Goal: Communication & Community: Connect with others

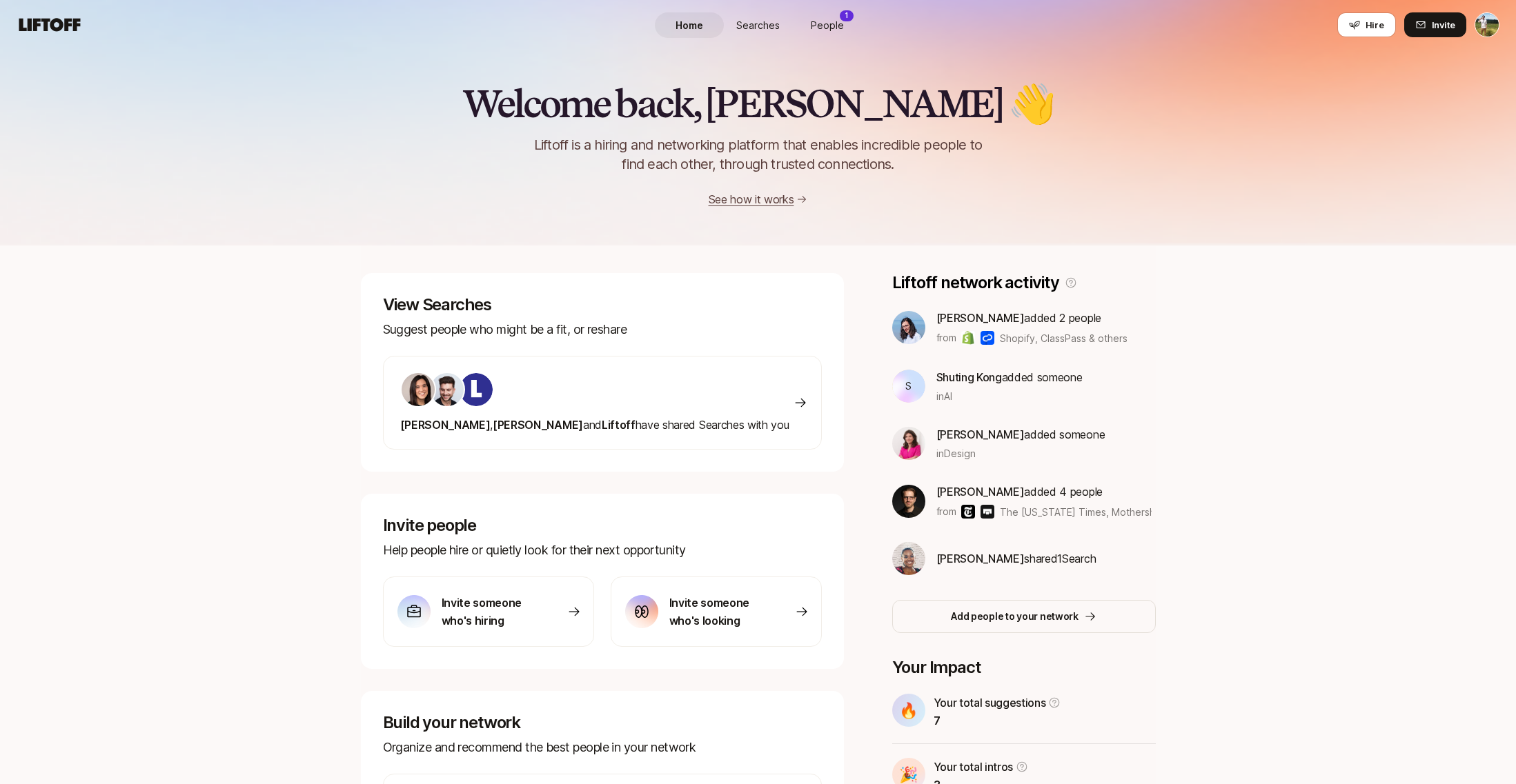
click at [829, 28] on span "People" at bounding box center [827, 25] width 33 height 15
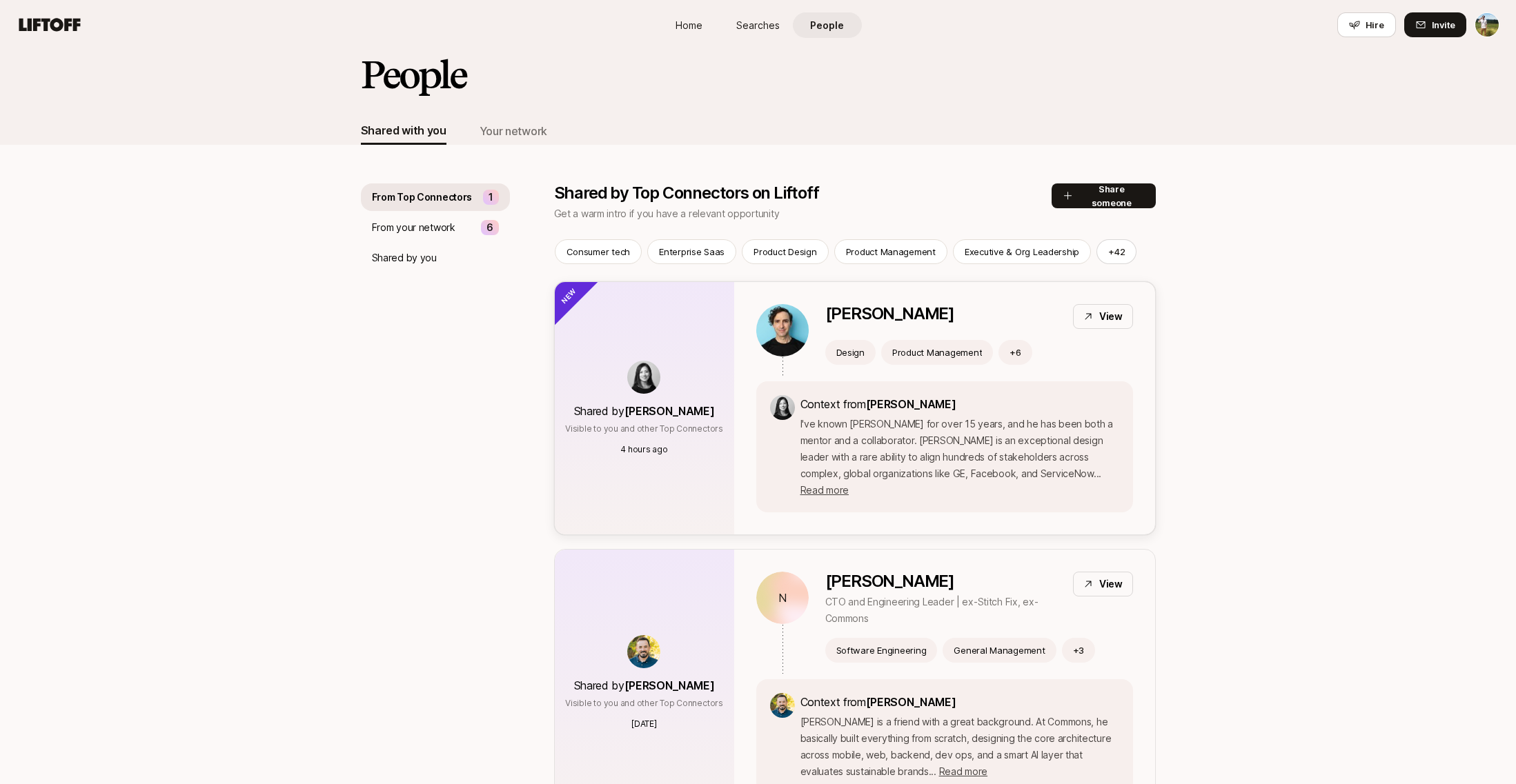
scroll to position [13, 0]
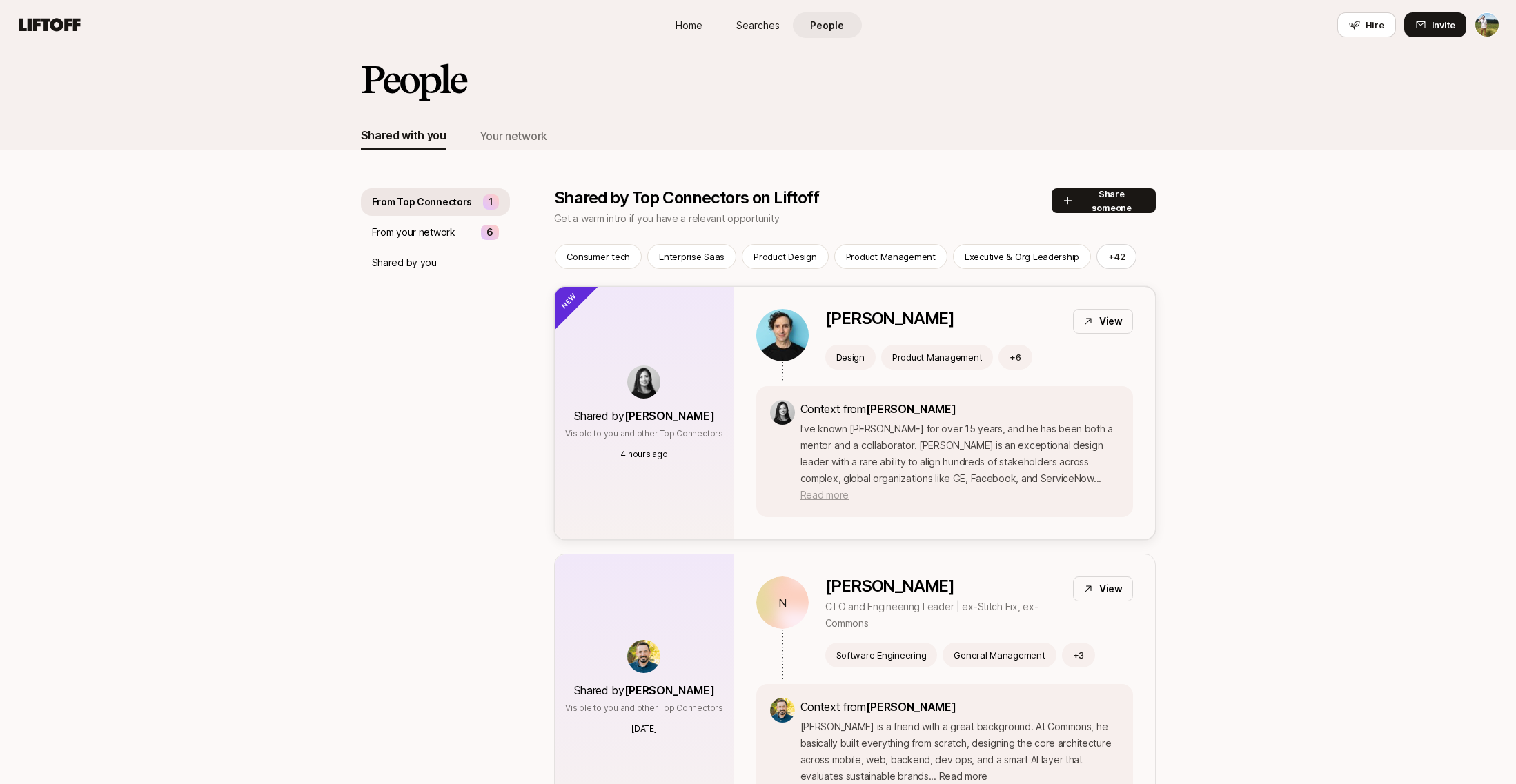
click at [848, 489] on span "Read more" at bounding box center [824, 495] width 49 height 12
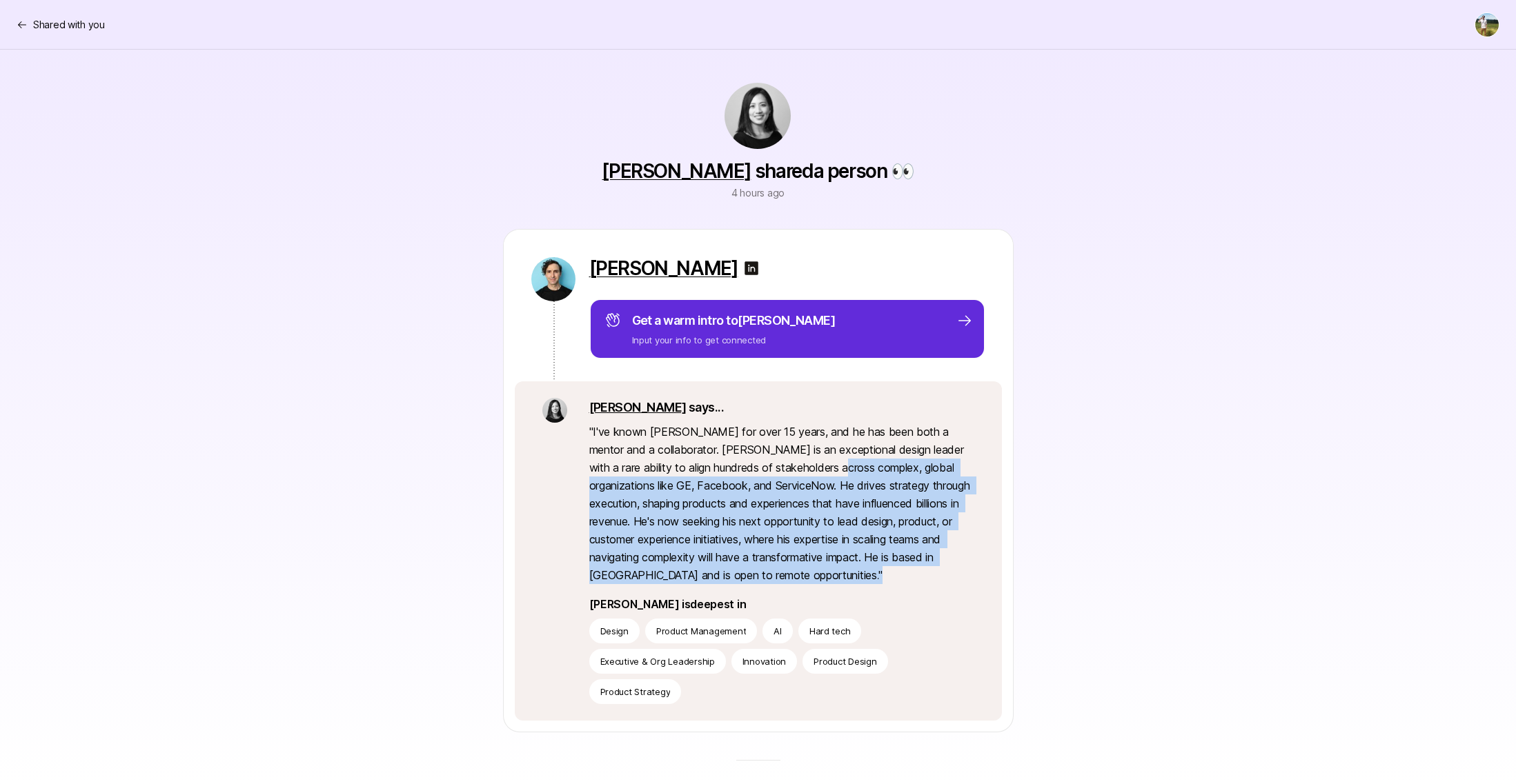
drag, startPoint x: 809, startPoint y: 460, endPoint x: 881, endPoint y: 577, distance: 137.4
click at [881, 577] on p "" I've known [PERSON_NAME] for over 15 years, and he has been both a mentor and…" at bounding box center [781, 502] width 385 height 161
click at [882, 577] on p "" I've known [PERSON_NAME] for over 15 years, and he has been both a mentor and…" at bounding box center [781, 502] width 385 height 161
drag, startPoint x: 896, startPoint y: 578, endPoint x: 623, endPoint y: 447, distance: 302.8
click at [623, 447] on p "" I've known [PERSON_NAME] for over 15 years, and he has been both a mentor and…" at bounding box center [781, 502] width 385 height 161
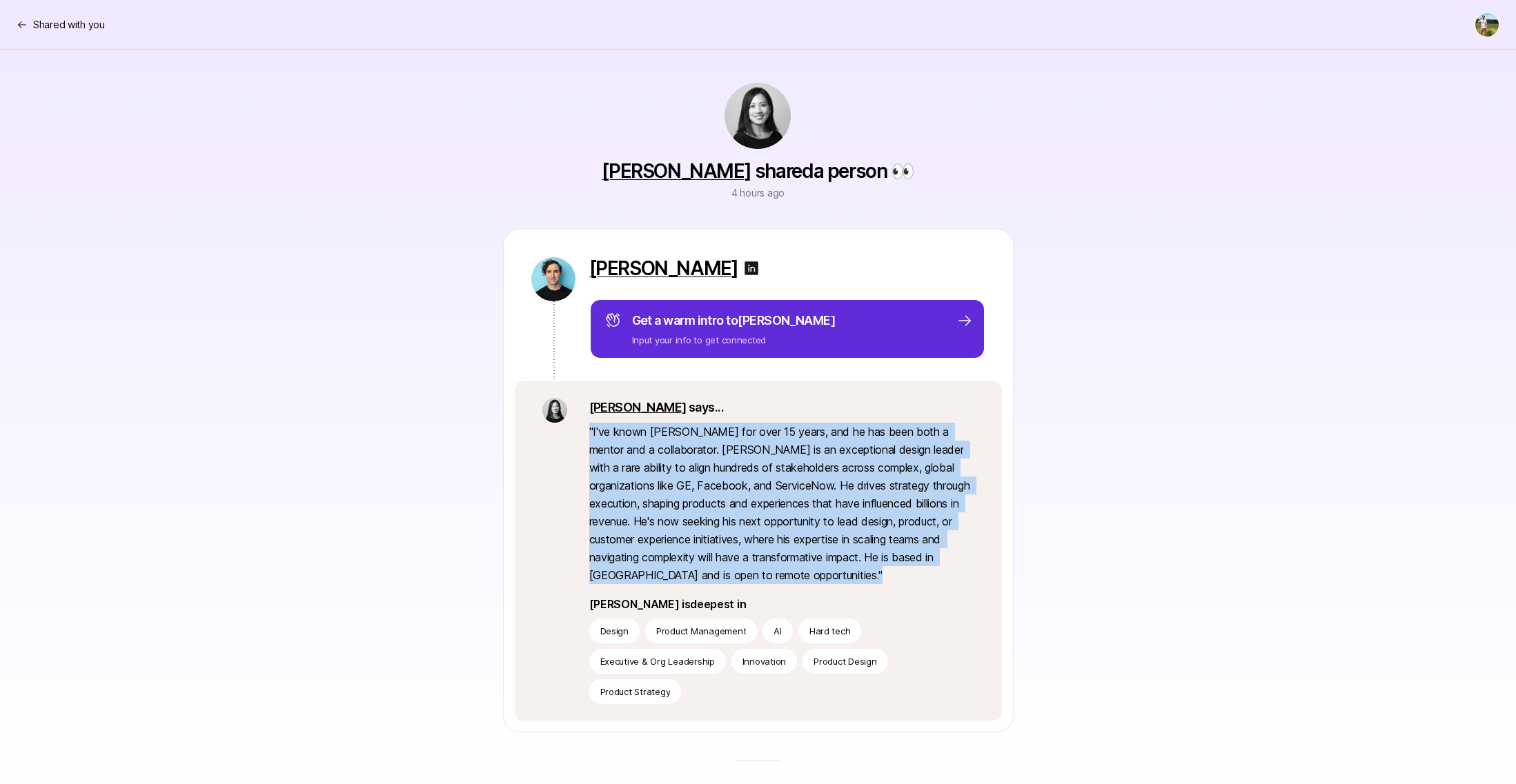
drag, startPoint x: 772, startPoint y: 546, endPoint x: 786, endPoint y: 571, distance: 28.7
click at [786, 571] on div "[PERSON_NAME] says... " I've known [PERSON_NAME] for over 15 years, and he has …" at bounding box center [758, 551] width 487 height 340
